Goal: Complete application form

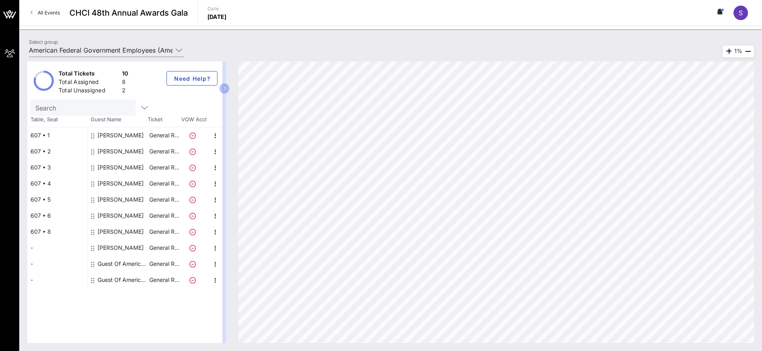
click at [118, 264] on div "Guest Of American Federal Government Employees" at bounding box center [123, 264] width 51 height 16
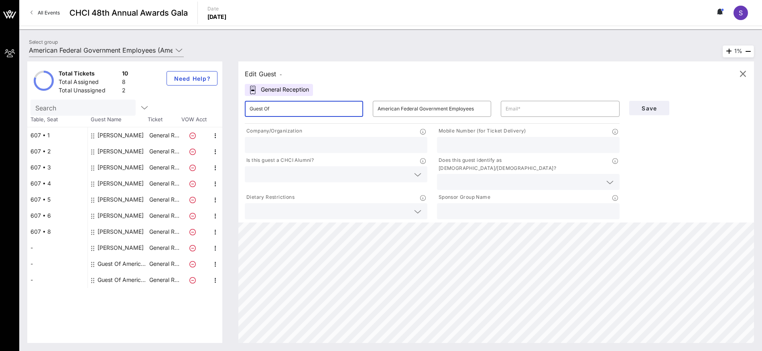
click at [306, 110] on input "Guest Of" at bounding box center [304, 108] width 109 height 13
click at [308, 110] on input "Guest Of" at bounding box center [304, 108] width 109 height 13
click at [306, 110] on input "Guest Of" at bounding box center [304, 108] width 109 height 13
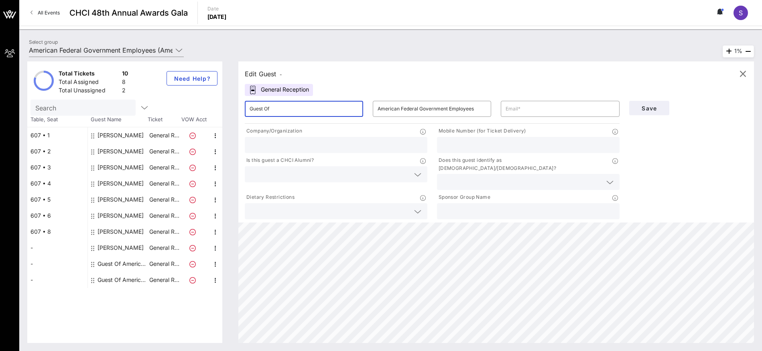
click at [306, 110] on input "Guest Of" at bounding box center [304, 108] width 109 height 13
type input "Milly"
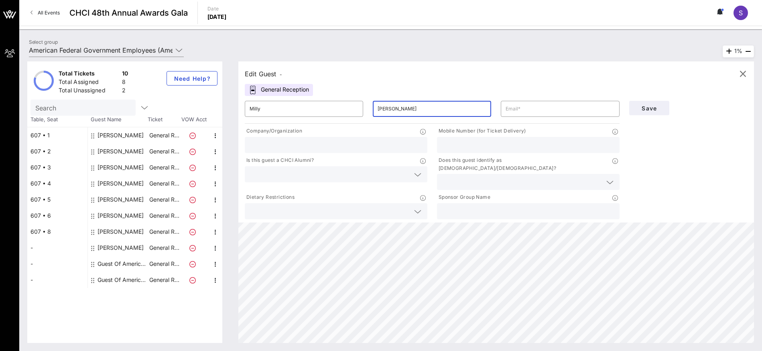
type input "[PERSON_NAME]"
click at [549, 108] on input "text" at bounding box center [560, 108] width 109 height 13
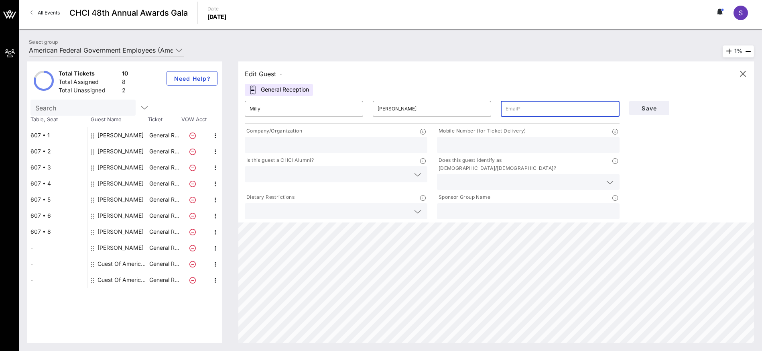
paste input "[EMAIL_ADDRESS][DOMAIN_NAME]"
type input "[EMAIL_ADDRESS][DOMAIN_NAME]"
click at [352, 145] on input "text" at bounding box center [336, 145] width 173 height 10
type input "AFGE"
paste input "[PHONE_NUMBER]"
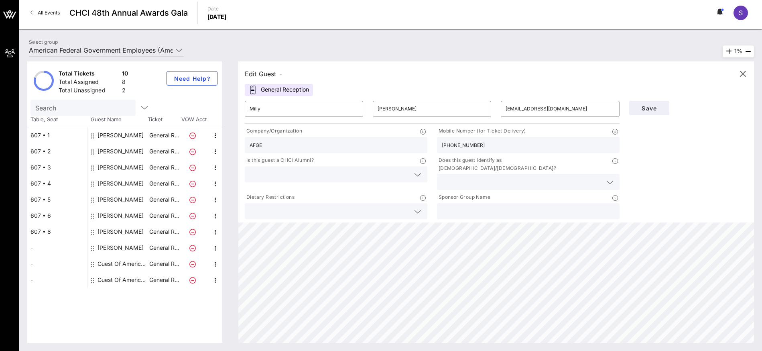
click at [456, 145] on input "[PHONE_NUMBER]" at bounding box center [528, 145] width 173 height 10
type input "2024361790"
click at [479, 177] on input "text" at bounding box center [522, 182] width 160 height 10
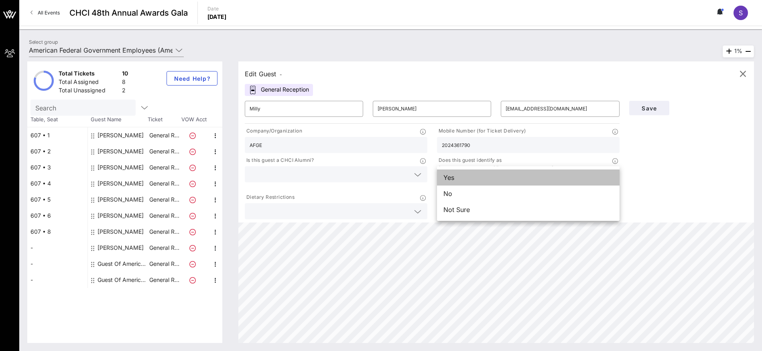
click at [464, 177] on div "Yes" at bounding box center [528, 177] width 183 height 16
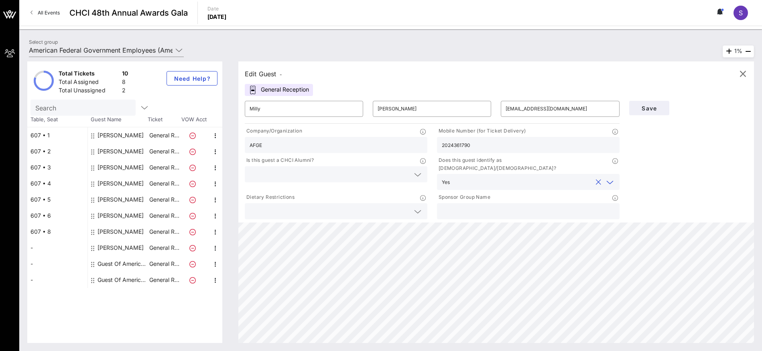
click at [371, 177] on input "text" at bounding box center [330, 174] width 160 height 10
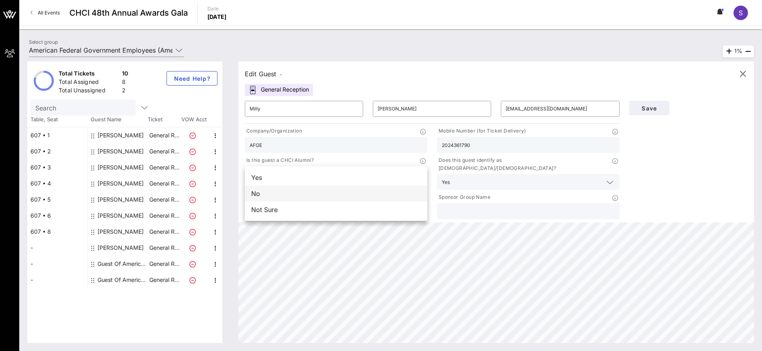
click at [322, 195] on div "No" at bounding box center [336, 193] width 183 height 16
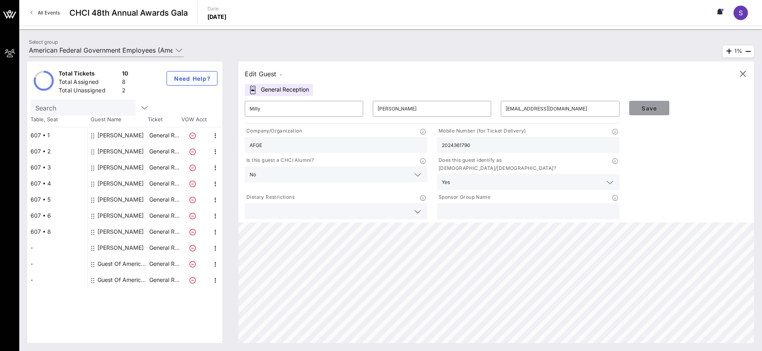
click at [656, 115] on button "Save" at bounding box center [649, 108] width 40 height 14
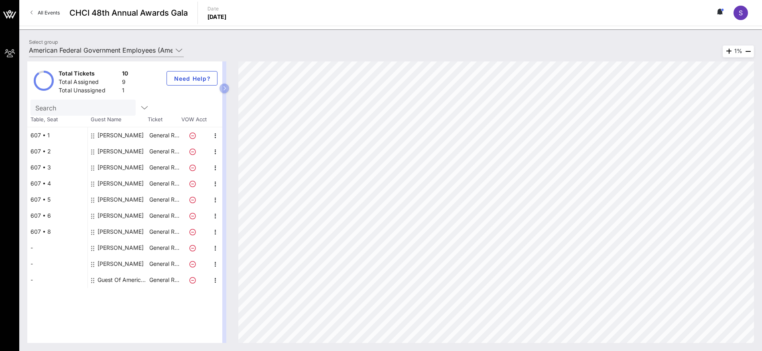
click at [110, 249] on div "[PERSON_NAME]" at bounding box center [121, 248] width 46 height 16
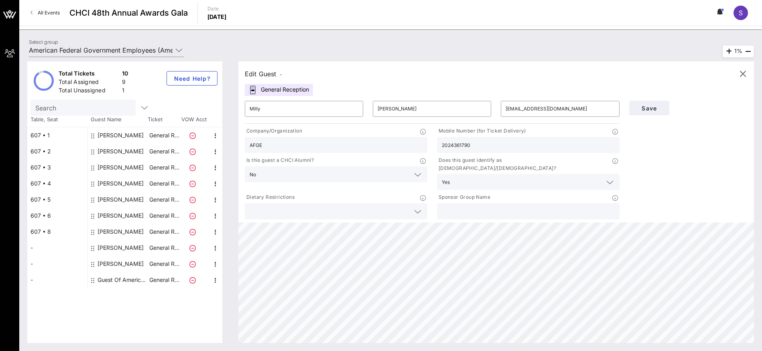
click at [450, 145] on input "2024361790" at bounding box center [528, 145] width 173 height 10
click at [457, 146] on input "2024361790" at bounding box center [528, 145] width 173 height 10
click at [460, 146] on input "2024361790" at bounding box center [528, 145] width 173 height 10
click at [655, 111] on span "Save" at bounding box center [649, 108] width 27 height 7
